Goal: Task Accomplishment & Management: Manage account settings

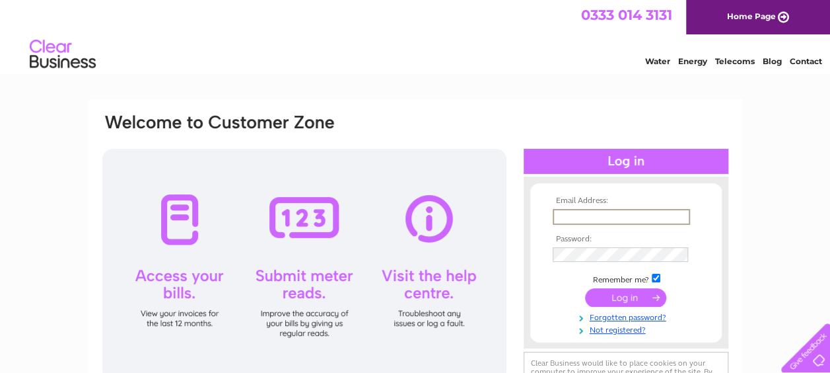
click at [575, 223] on input "text" at bounding box center [621, 217] width 137 height 16
type input "SALESENQQTELEC@AOL.COM"
click at [632, 303] on input "submit" at bounding box center [625, 298] width 81 height 18
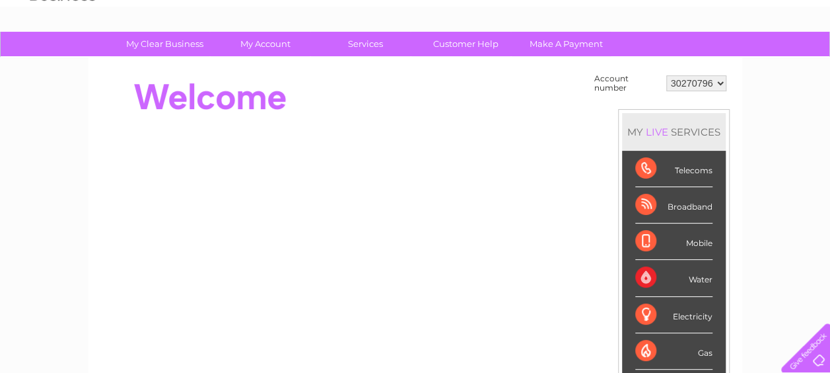
scroll to position [66, 0]
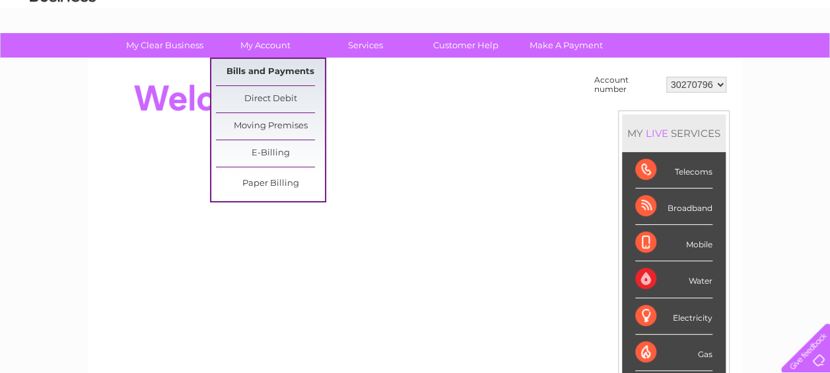
click at [272, 68] on link "Bills and Payments" at bounding box center [270, 72] width 109 height 26
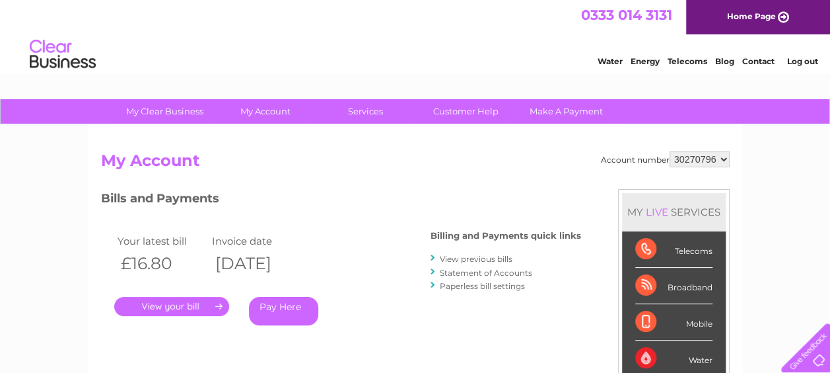
click at [170, 310] on link "." at bounding box center [171, 306] width 115 height 19
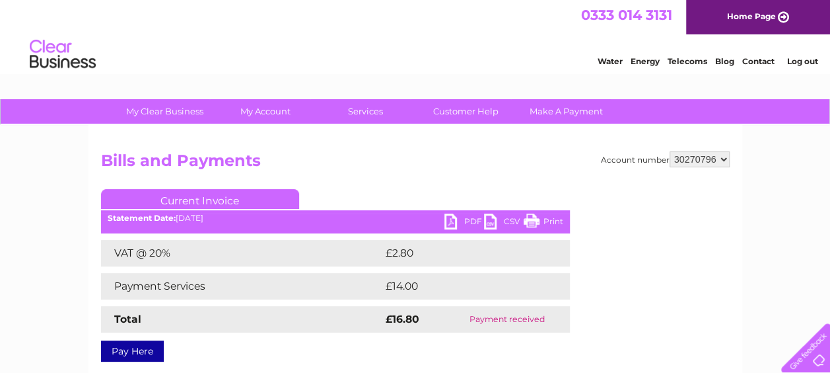
click at [456, 218] on link "PDF" at bounding box center [465, 222] width 40 height 19
click at [211, 200] on link "Current Invoice" at bounding box center [200, 199] width 198 height 20
click at [186, 199] on link "Current Invoice" at bounding box center [200, 199] width 198 height 20
click at [802, 61] on link "Log out" at bounding box center [802, 61] width 31 height 10
